Goal: Communication & Community: Answer question/provide support

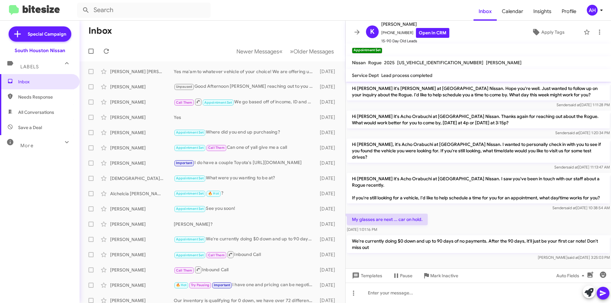
click at [50, 93] on span "Needs Response" at bounding box center [40, 96] width 80 height 15
type input "in:needs-response"
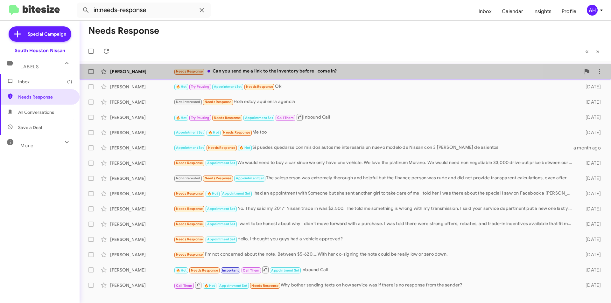
click at [132, 67] on div "[PERSON_NAME] Needs Response Can you send me a link to the inventory before I c…" at bounding box center [345, 71] width 521 height 13
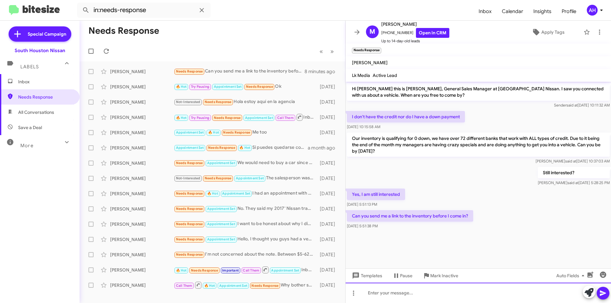
paste div
click at [599, 294] on button at bounding box center [603, 293] width 13 height 13
